Goal: Find specific page/section: Find specific page/section

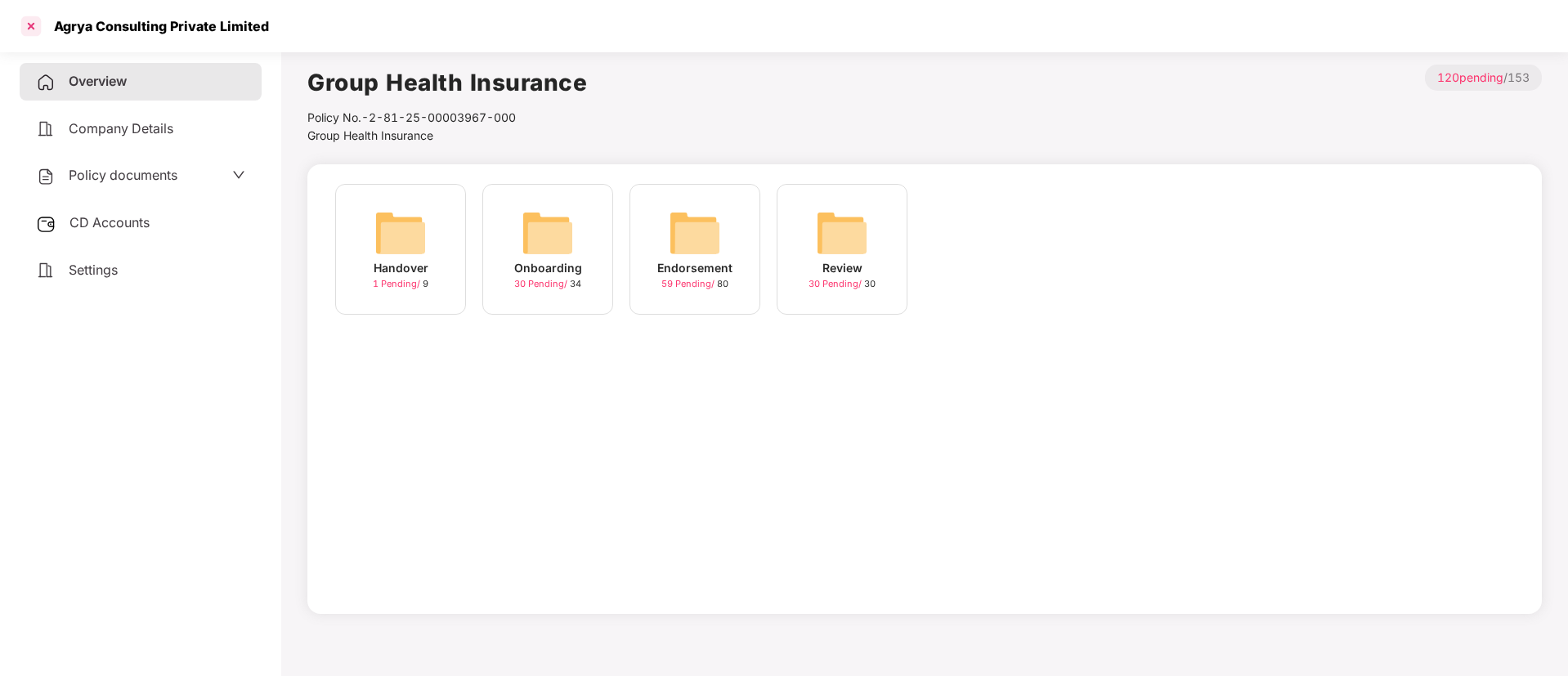
click at [26, 25] on div at bounding box center [31, 26] width 26 height 26
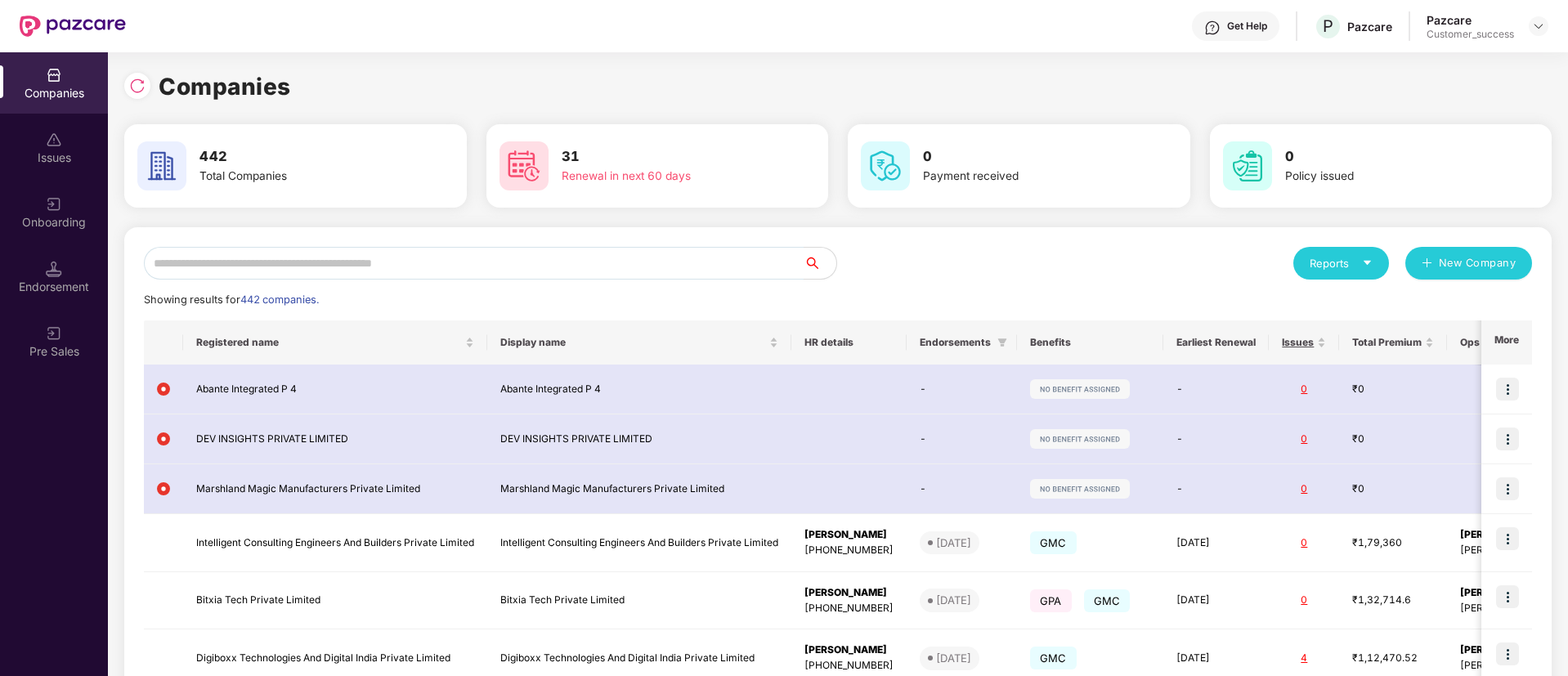
click at [318, 251] on input "text" at bounding box center [473, 263] width 660 height 33
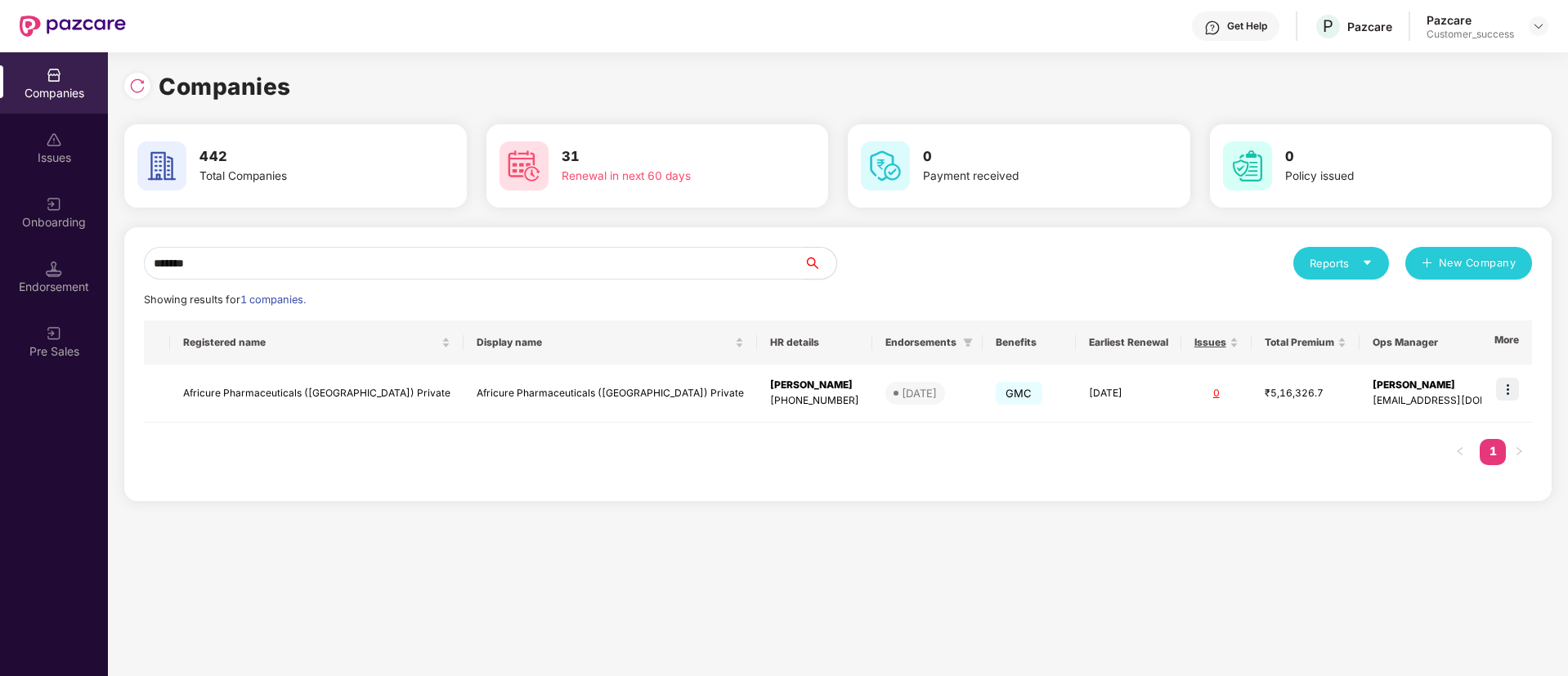
type input "********"
click at [464, 386] on td "Africure Pharmaceuticals ([GEOGRAPHIC_DATA]) Private" at bounding box center [611, 394] width 294 height 58
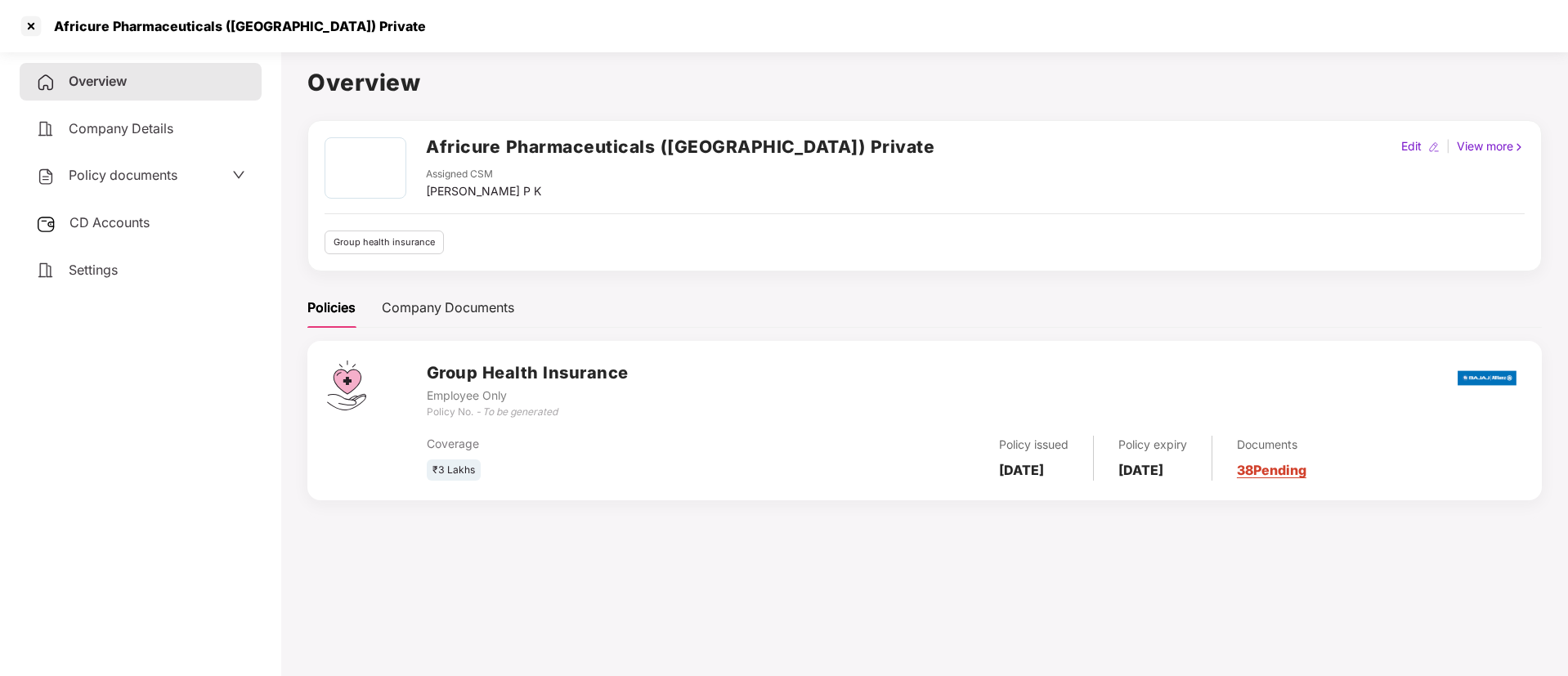
click at [127, 183] on div "Policy documents" at bounding box center [106, 176] width 141 height 21
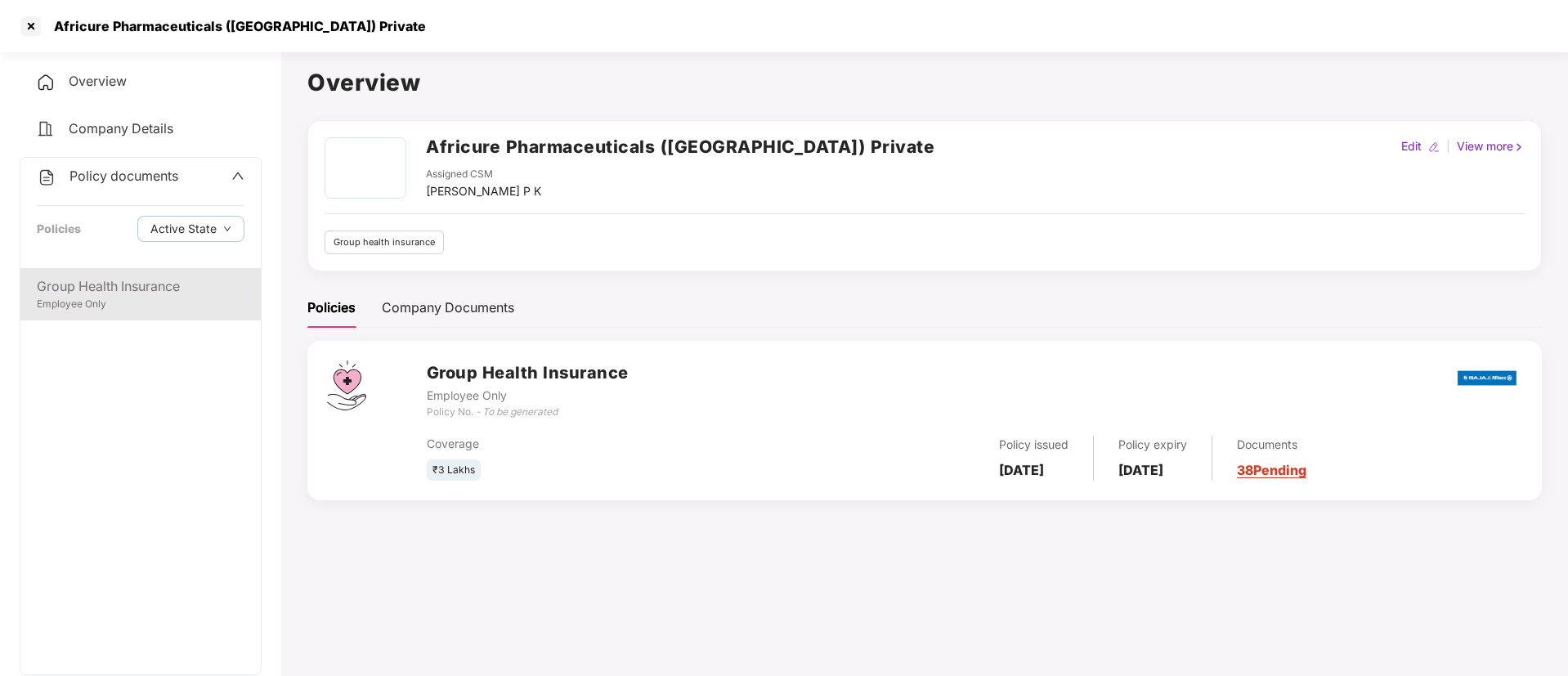
click at [127, 300] on div "Employee Only" at bounding box center [140, 304] width 207 height 15
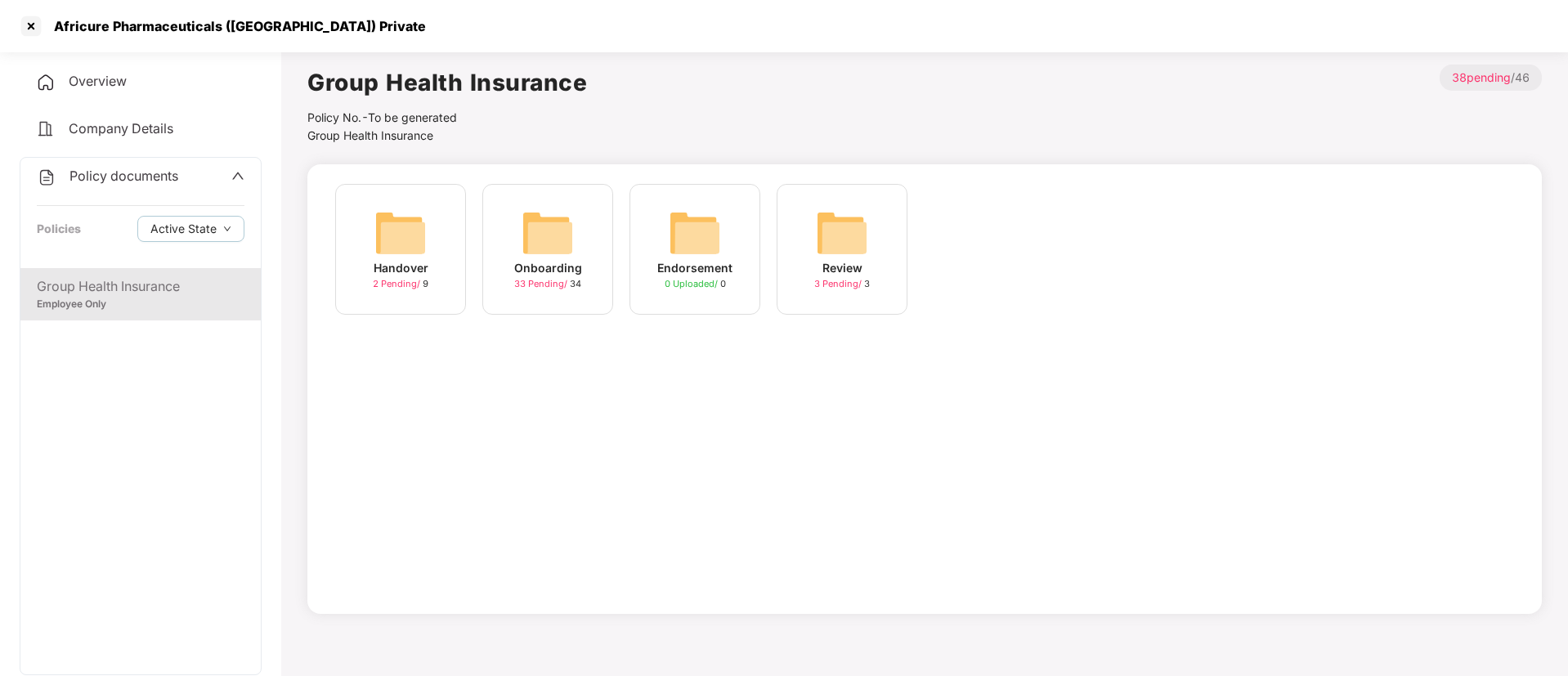
click at [540, 283] on span "33 Pending /" at bounding box center [543, 283] width 56 height 12
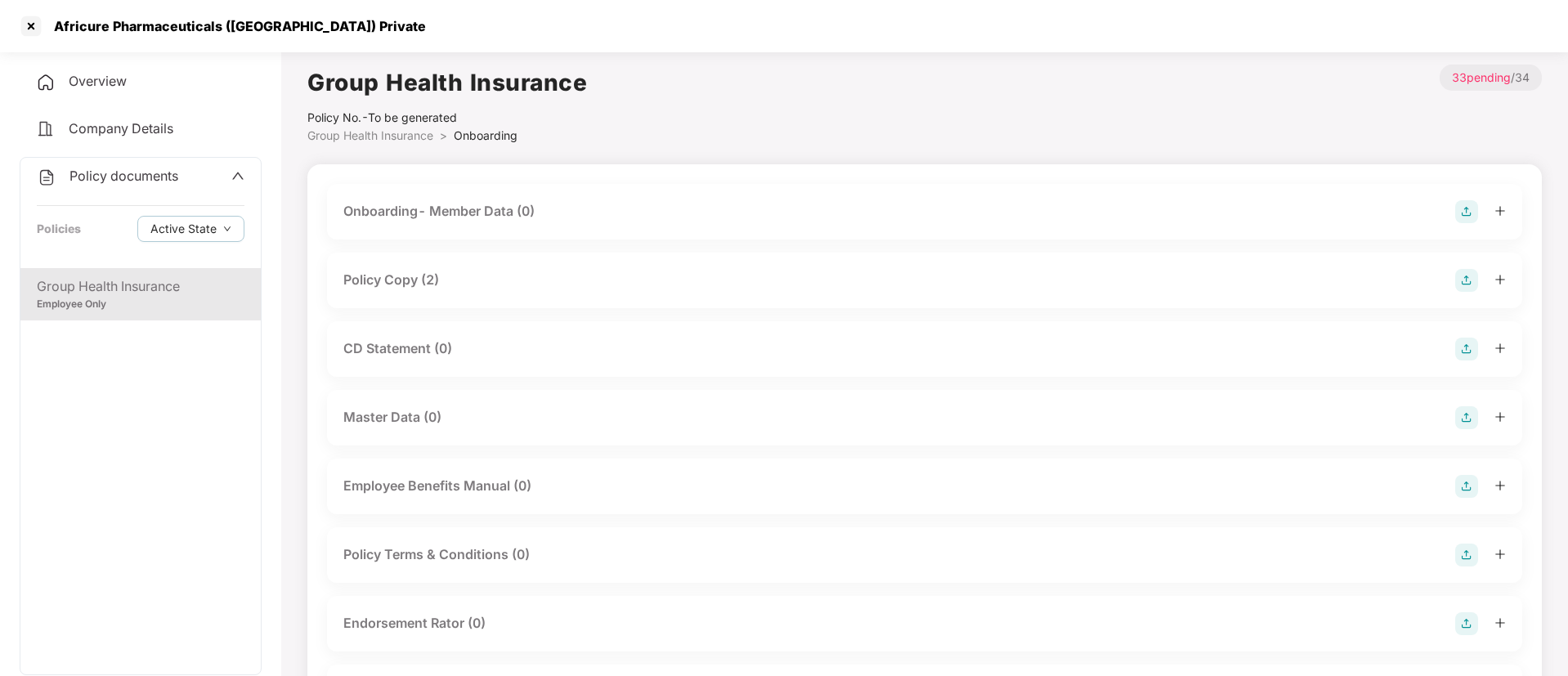
click at [401, 289] on div "Policy Copy (2)" at bounding box center [392, 279] width 96 height 20
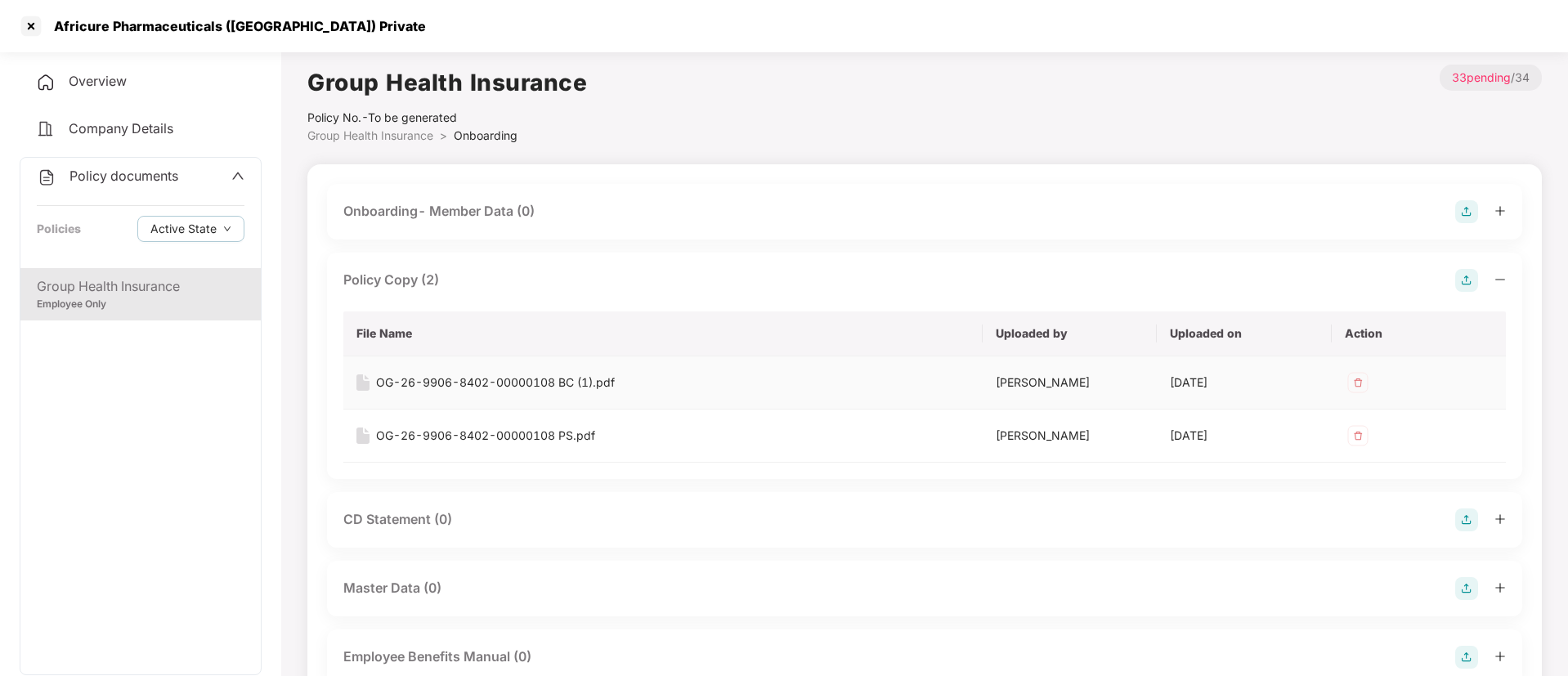
click at [536, 388] on div "OG-26-9906-8402-00000108 BC (1).pdf" at bounding box center [495, 382] width 239 height 18
click at [228, 233] on button "Active State" at bounding box center [191, 229] width 108 height 26
click at [223, 283] on span "Archived State" at bounding box center [203, 283] width 93 height 18
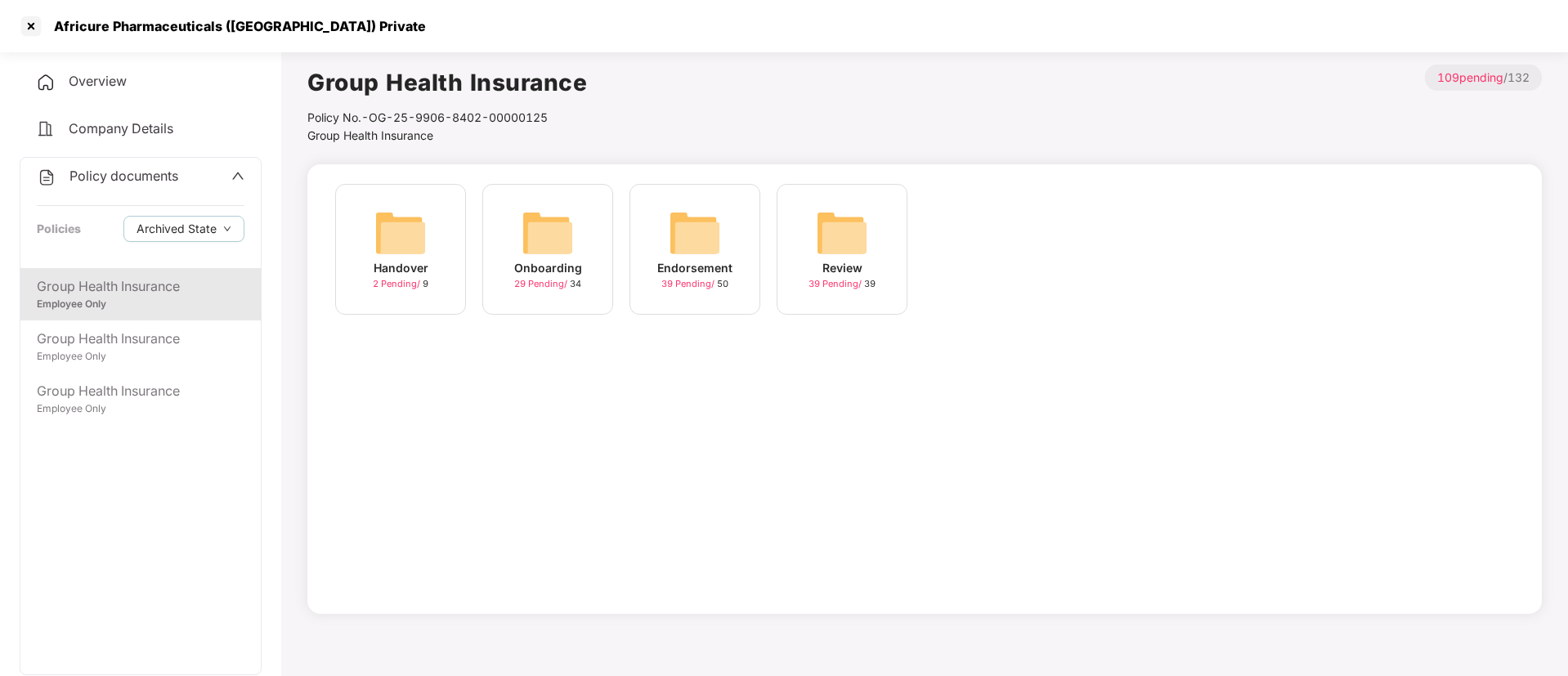
click at [544, 279] on span "29 Pending /" at bounding box center [543, 283] width 56 height 12
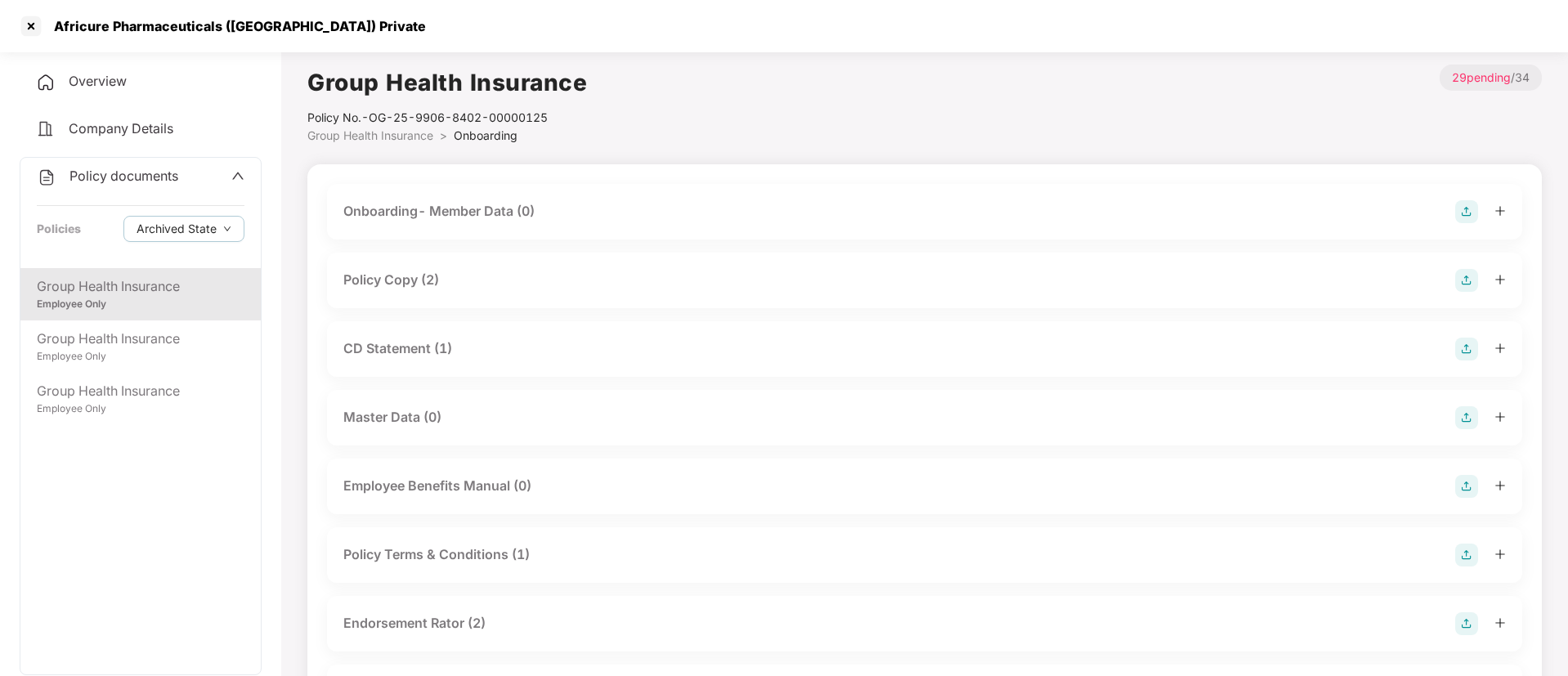
click at [385, 279] on div "Policy Copy (2)" at bounding box center [392, 279] width 96 height 20
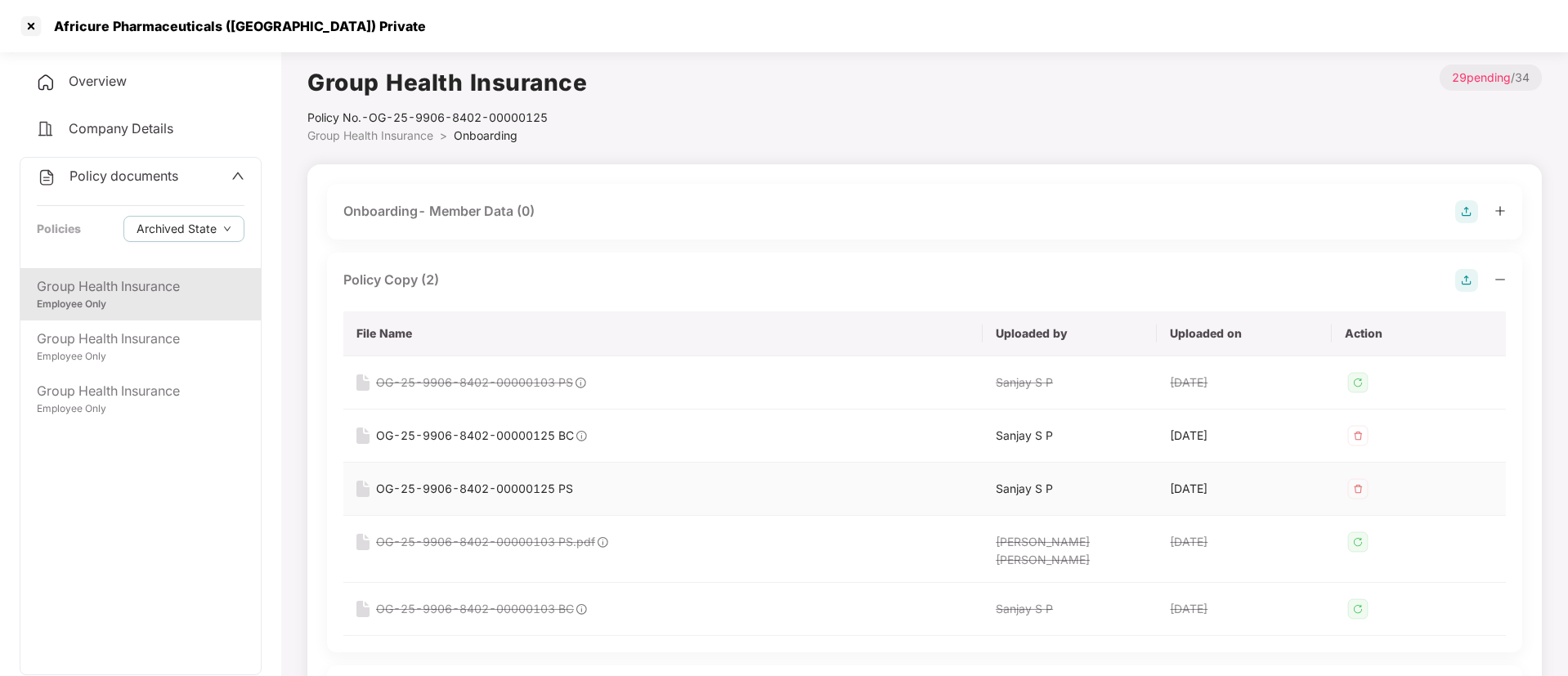
click at [529, 497] on td "OG-25-9906-8402-00000125 PS" at bounding box center [663, 489] width 639 height 53
click at [596, 484] on div "OG-25-9906-8402-00000125 PS" at bounding box center [663, 489] width 614 height 18
click at [559, 495] on div "OG-25-9906-8402-00000125 PS" at bounding box center [474, 489] width 197 height 18
click at [32, 27] on div at bounding box center [31, 26] width 26 height 26
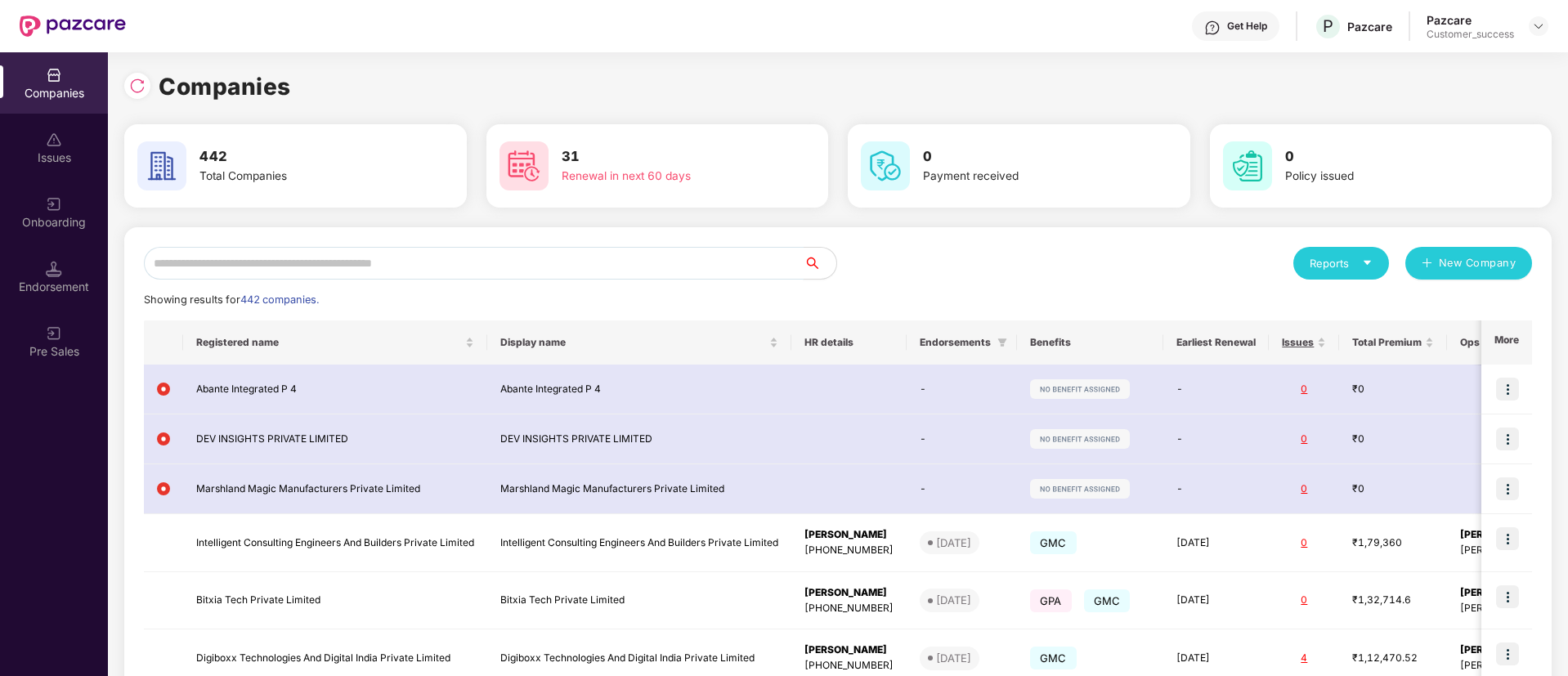
click at [546, 259] on input "text" at bounding box center [473, 263] width 660 height 33
click at [693, 250] on input "text" at bounding box center [473, 263] width 660 height 33
click at [617, 262] on input "text" at bounding box center [473, 263] width 660 height 33
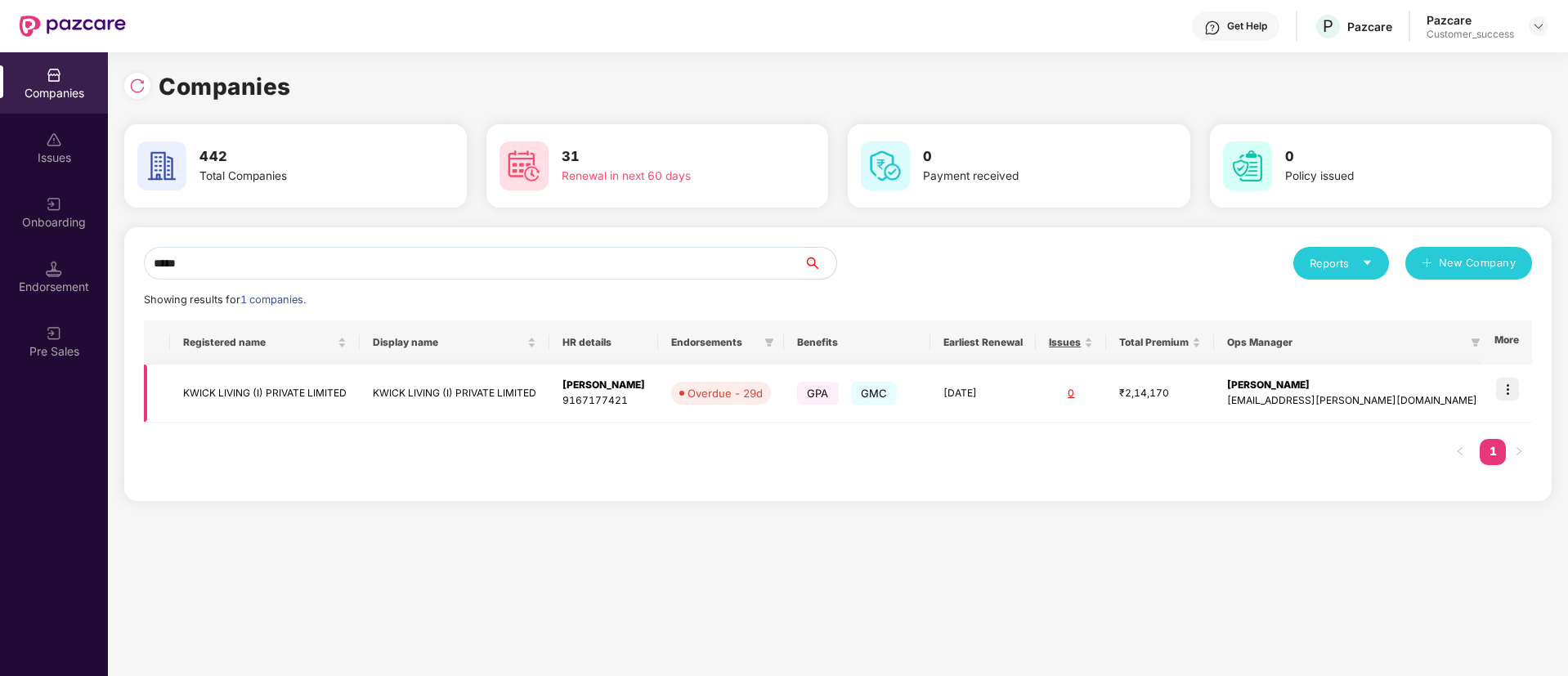
type input "*****"
click at [1508, 392] on img at bounding box center [1508, 389] width 23 height 23
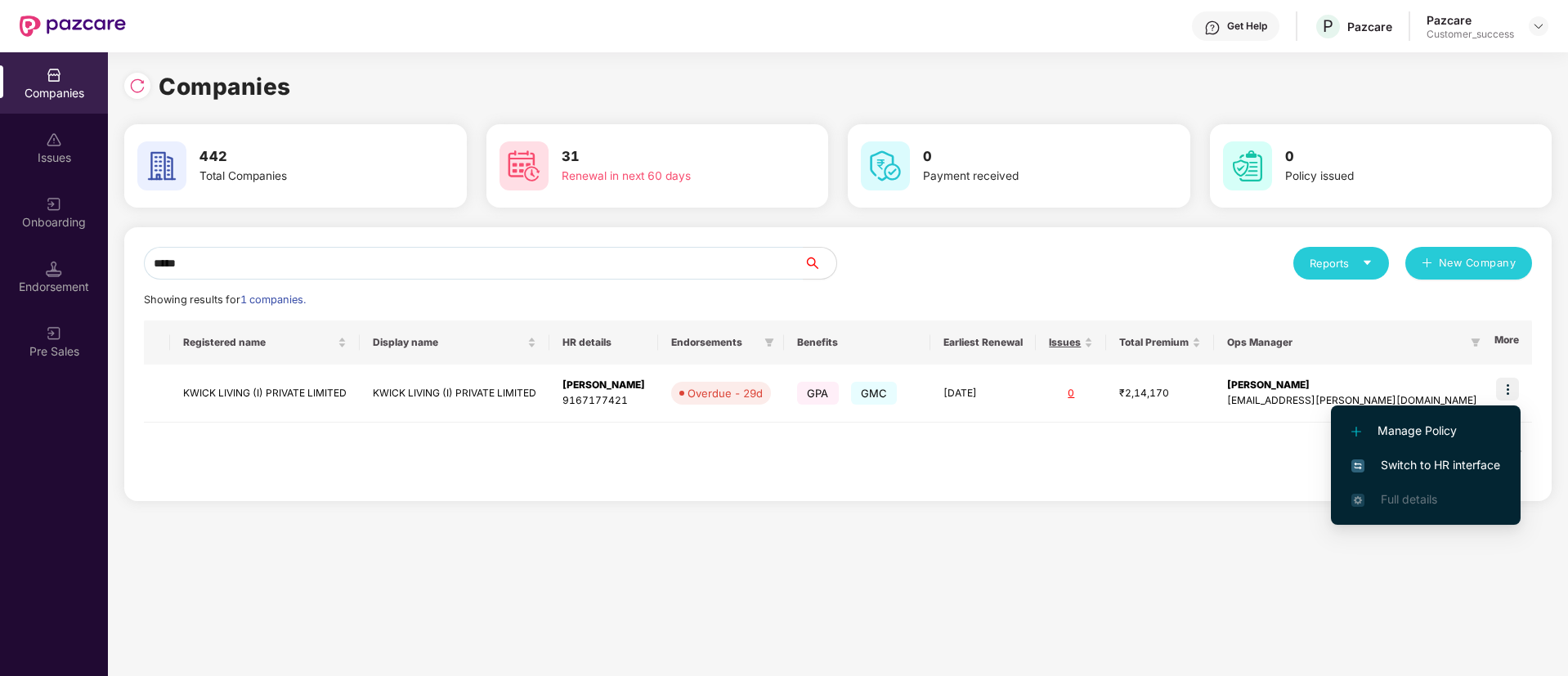
click at [1498, 471] on span "Switch to HR interface" at bounding box center [1425, 465] width 149 height 18
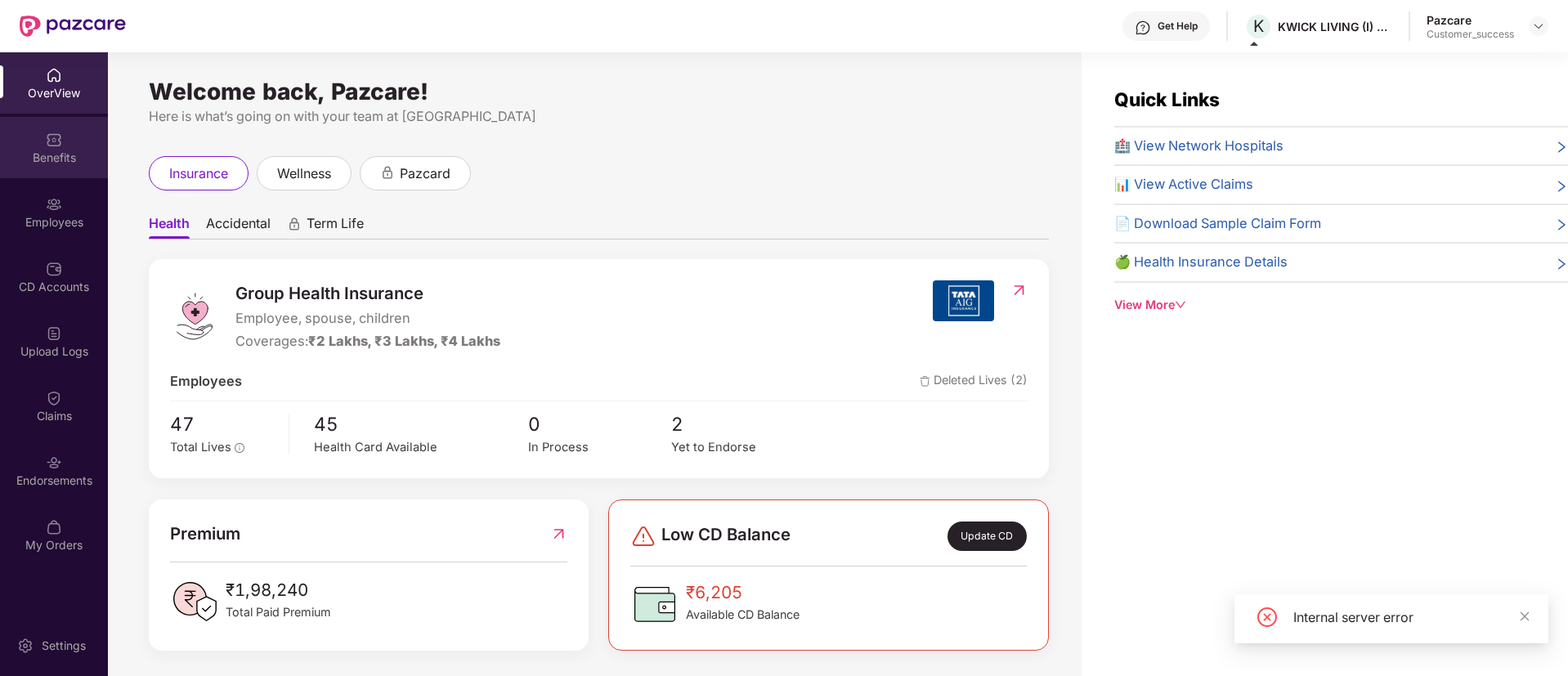
click at [50, 160] on div "Benefits" at bounding box center [54, 157] width 108 height 16
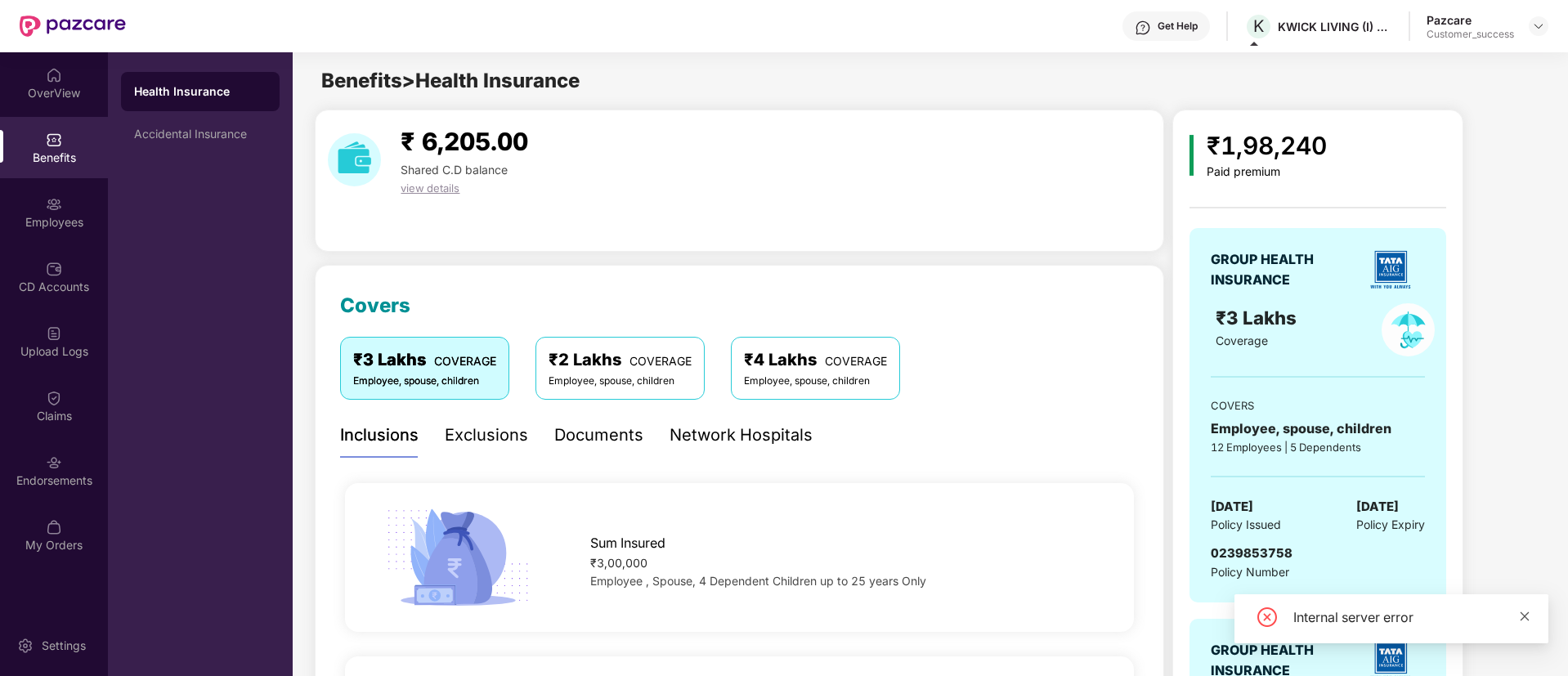
click at [1520, 618] on icon "close" at bounding box center [1525, 616] width 12 height 12
drag, startPoint x: 1297, startPoint y: 550, endPoint x: 1194, endPoint y: 553, distance: 103.0
click at [1194, 553] on div "GROUP HEALTH INSURANCE ₹3 Lakhs Coverage COVERS Employee, spouse, children 12 E…" at bounding box center [1317, 416] width 256 height 374
copy span "0239853758"
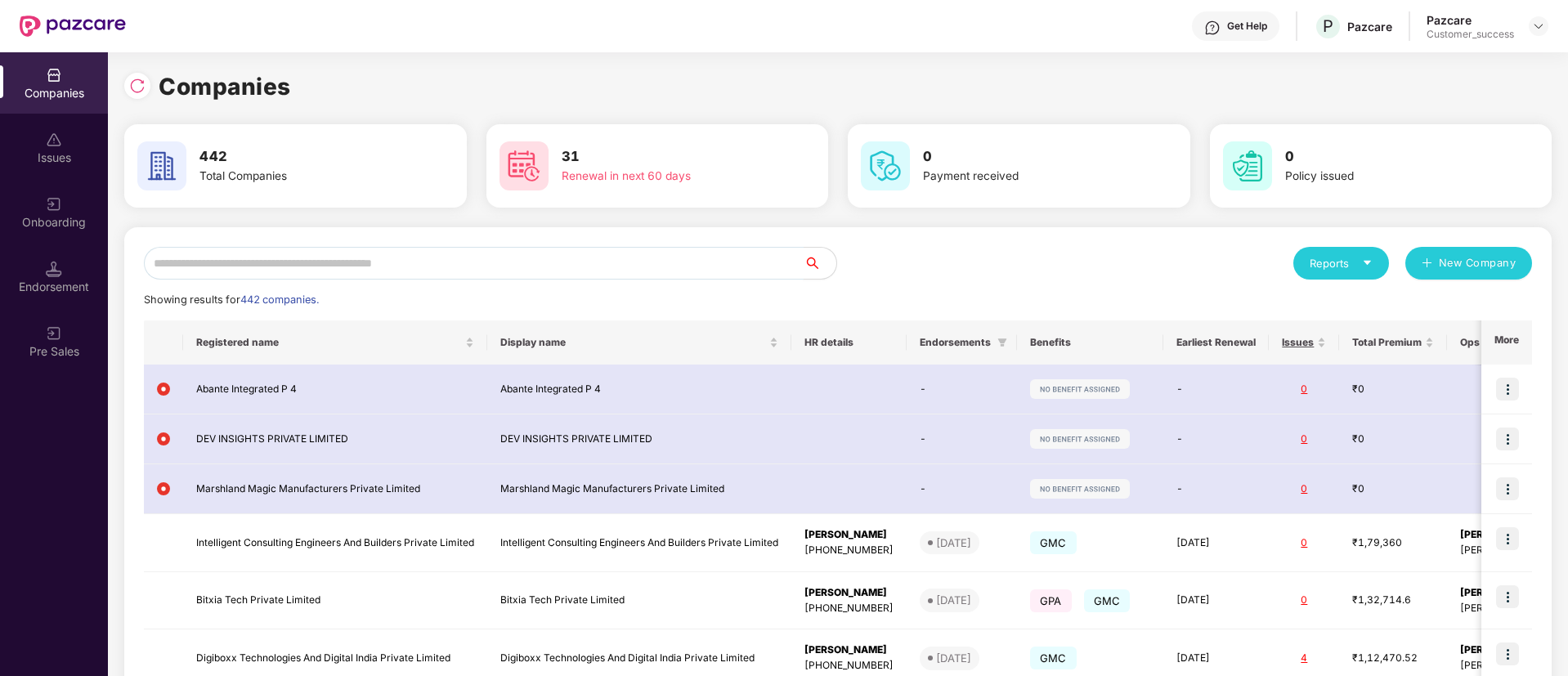
click at [592, 261] on input "text" at bounding box center [473, 263] width 660 height 33
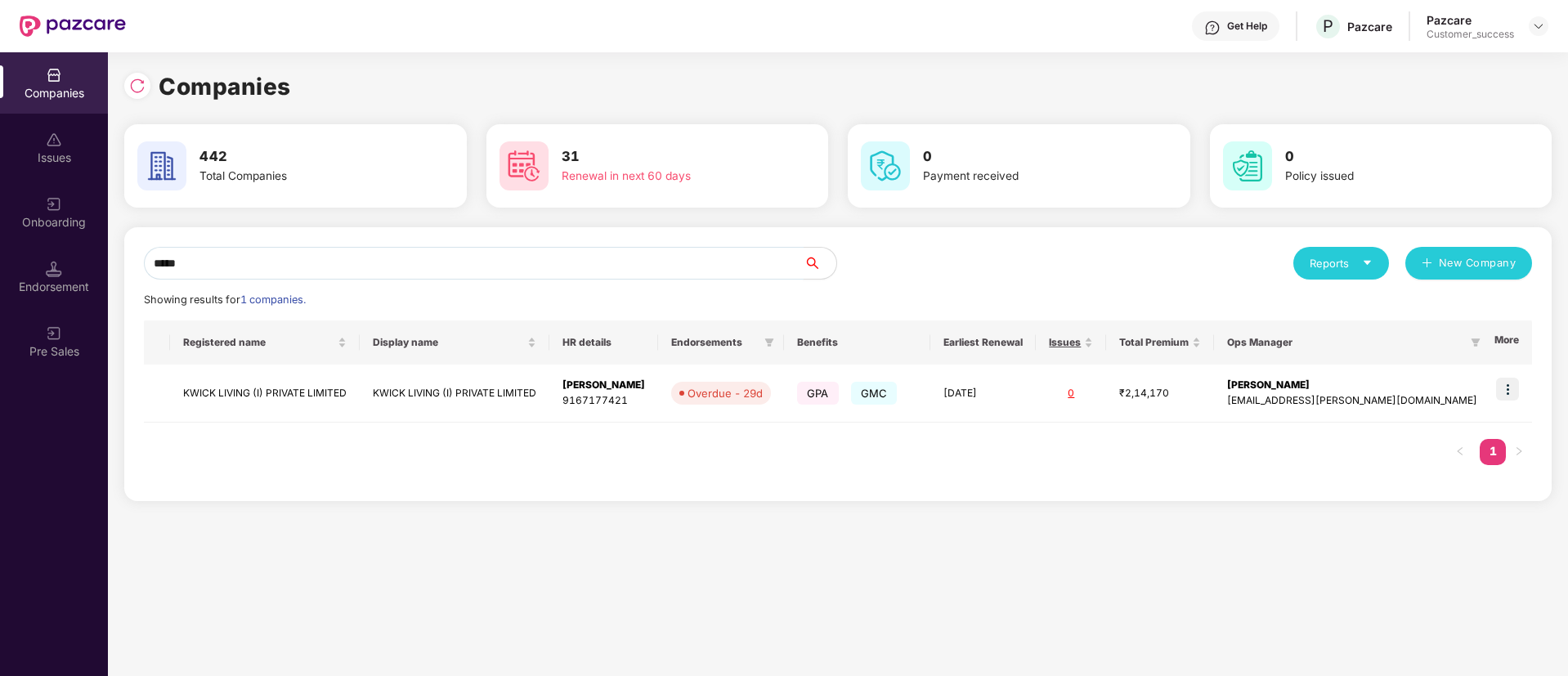
type input "*****"
click at [1508, 388] on img at bounding box center [1508, 389] width 23 height 23
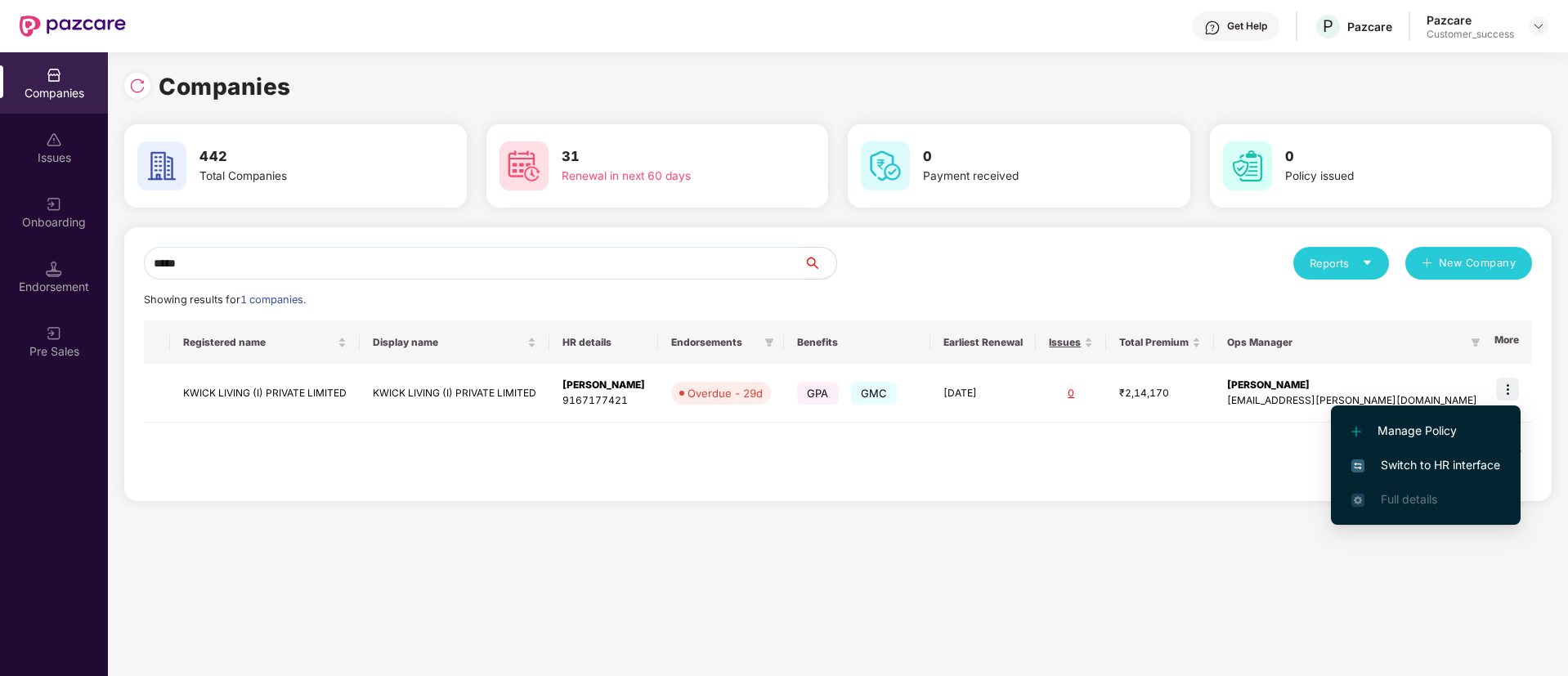
click at [1474, 467] on span "Switch to HR interface" at bounding box center [1425, 465] width 149 height 18
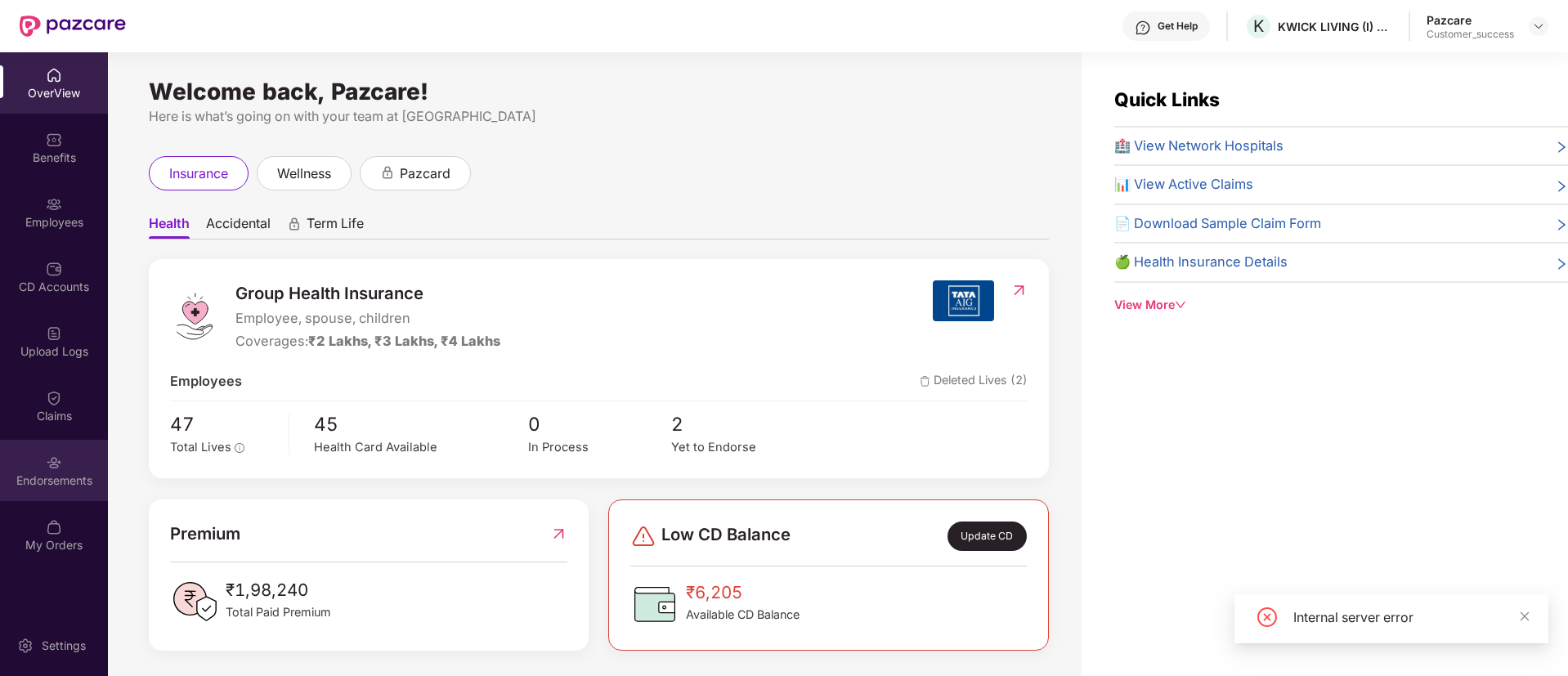
click at [88, 474] on div "Endorsements" at bounding box center [54, 480] width 108 height 16
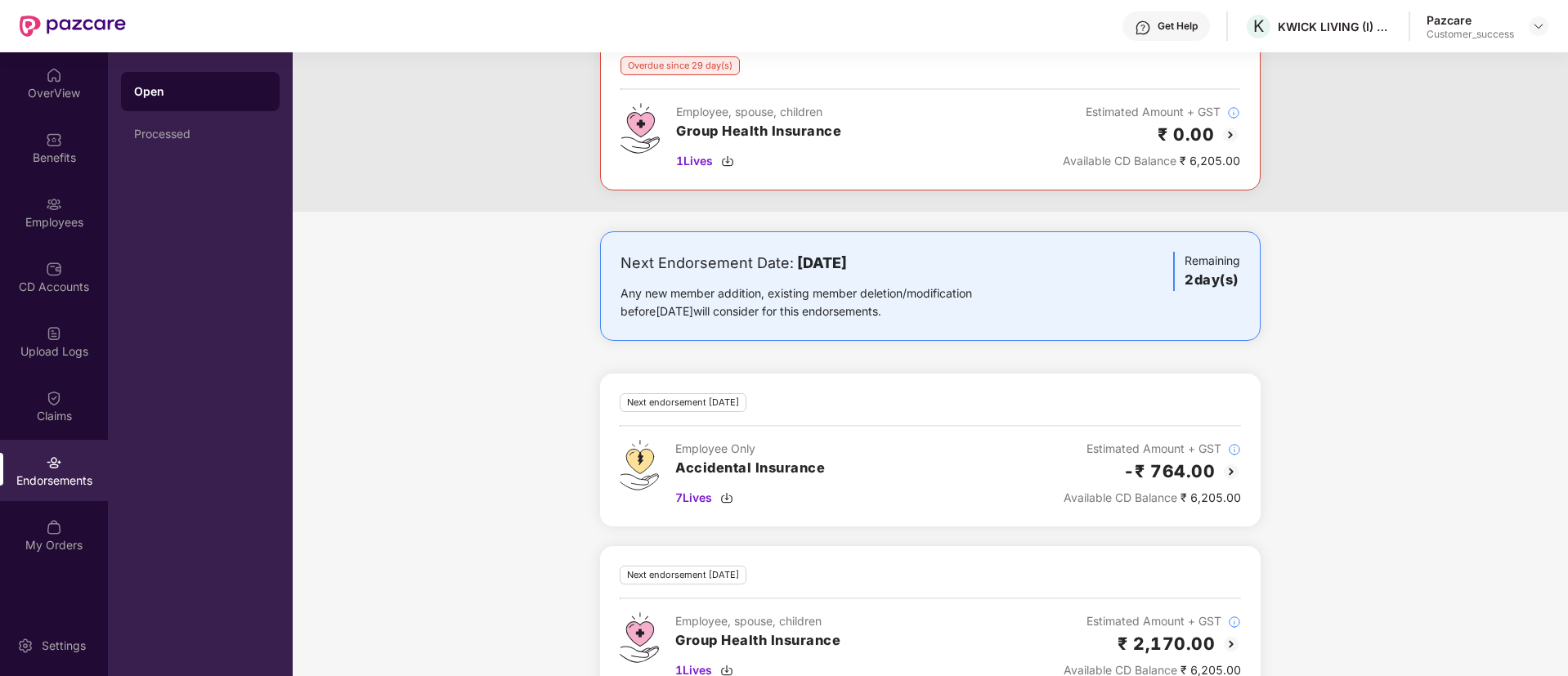
scroll to position [323, 0]
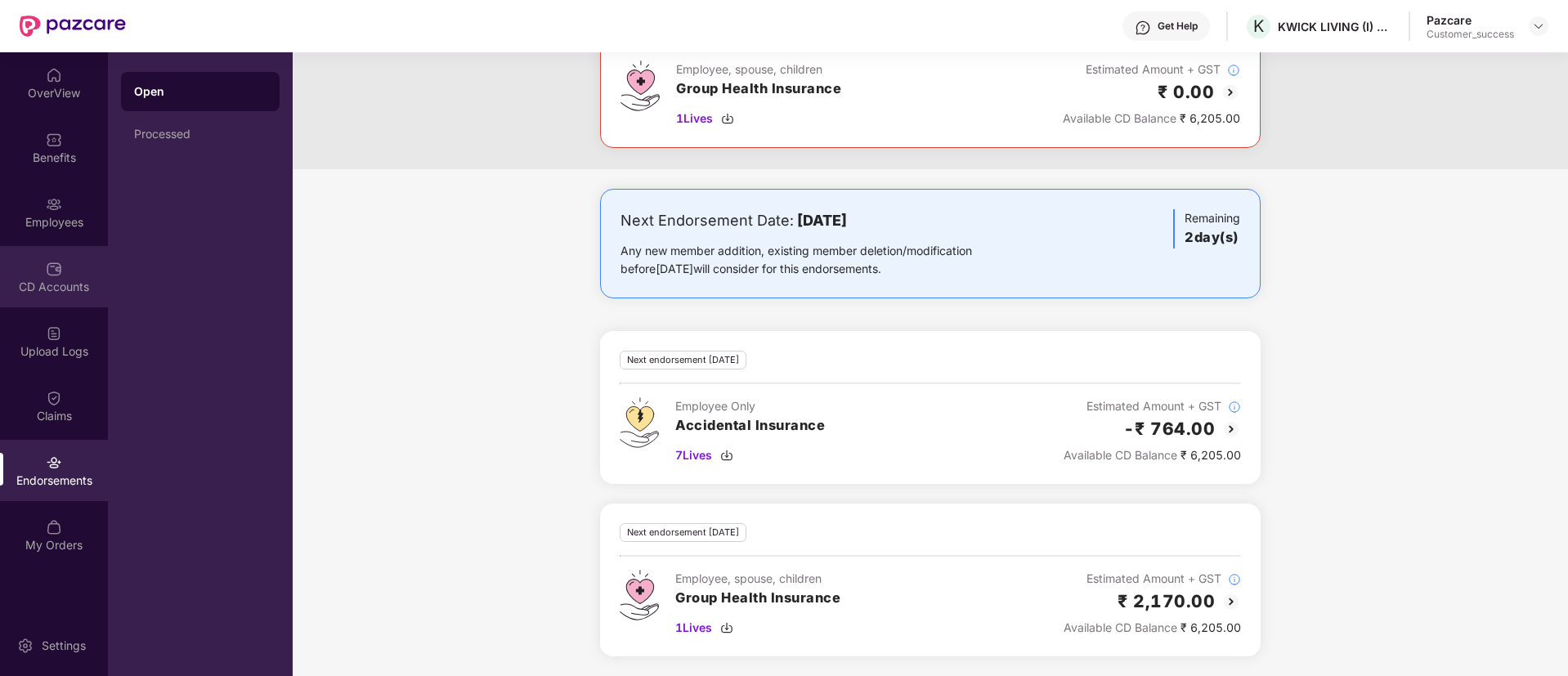
click at [62, 281] on div "CD Accounts" at bounding box center [54, 286] width 108 height 16
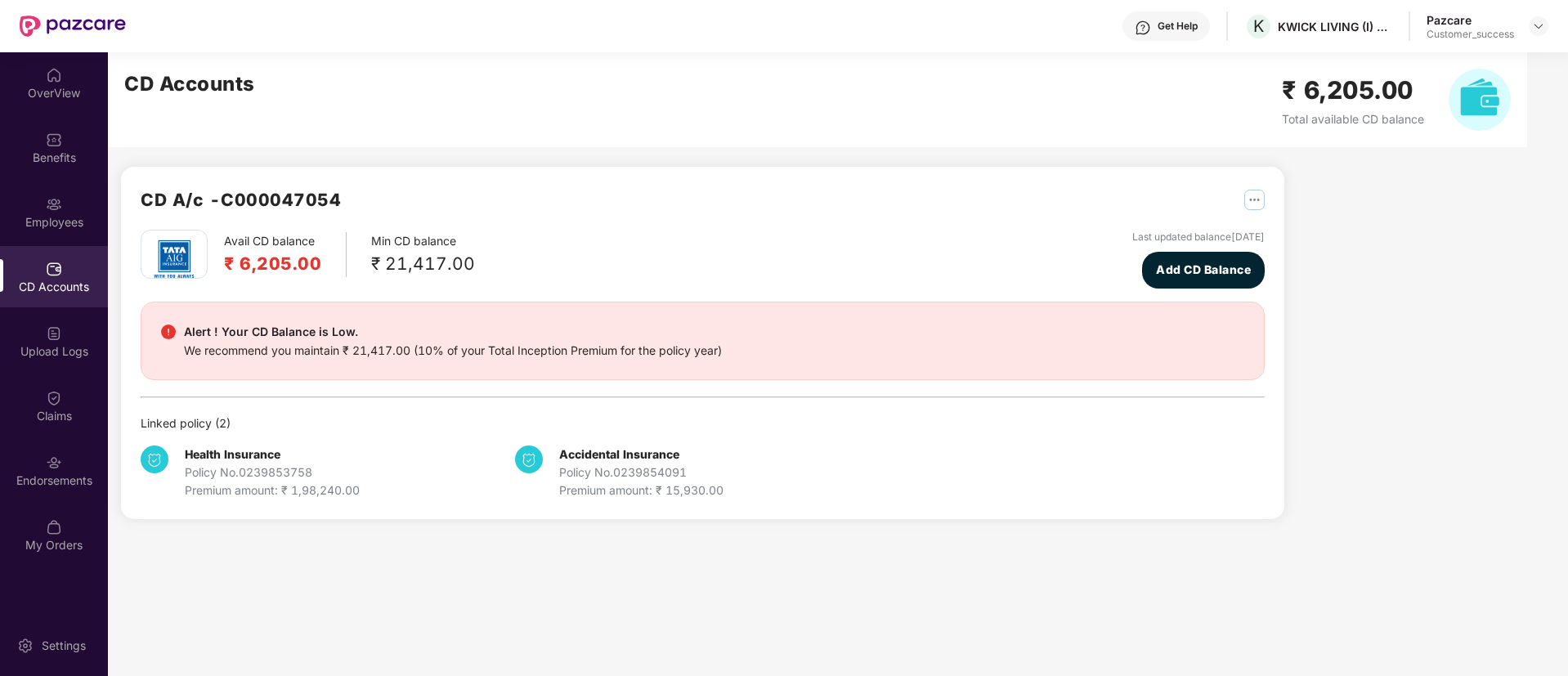
scroll to position [0, 0]
click at [37, 466] on div "Endorsements" at bounding box center [54, 471] width 108 height 61
